Goal: Task Accomplishment & Management: Manage account settings

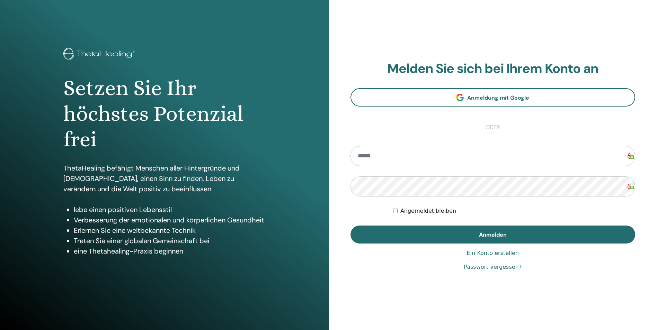
click at [379, 155] on input "email" at bounding box center [493, 156] width 285 height 20
type input "**********"
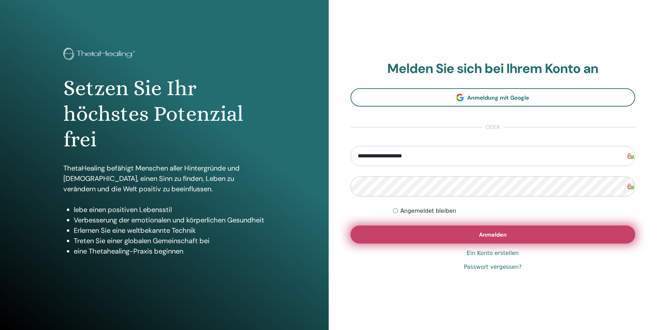
click at [496, 231] on button "Anmelden" at bounding box center [493, 235] width 285 height 18
